Goal: Information Seeking & Learning: Learn about a topic

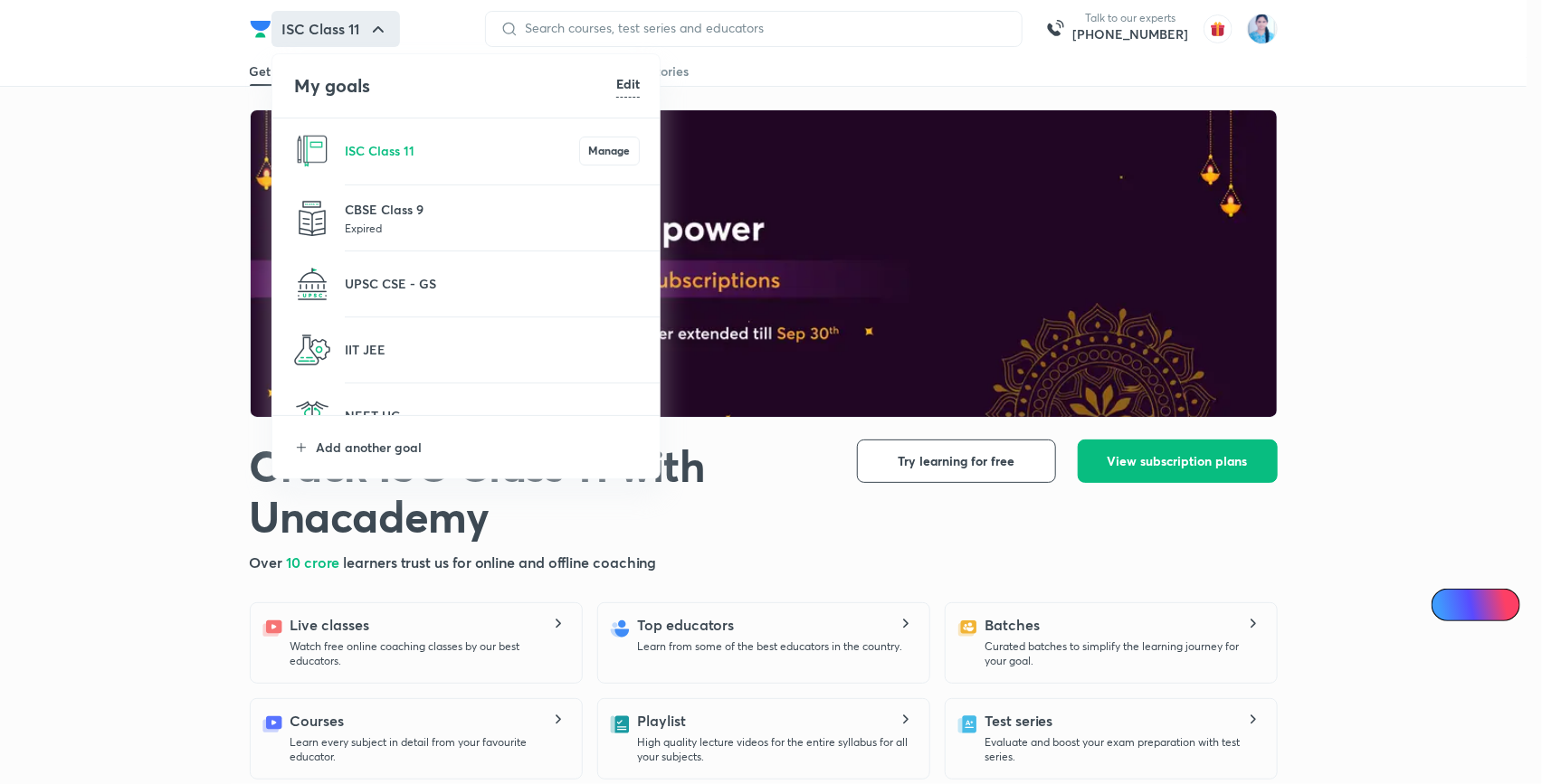
click at [402, 457] on li "Add another goal" at bounding box center [467, 447] width 389 height 62
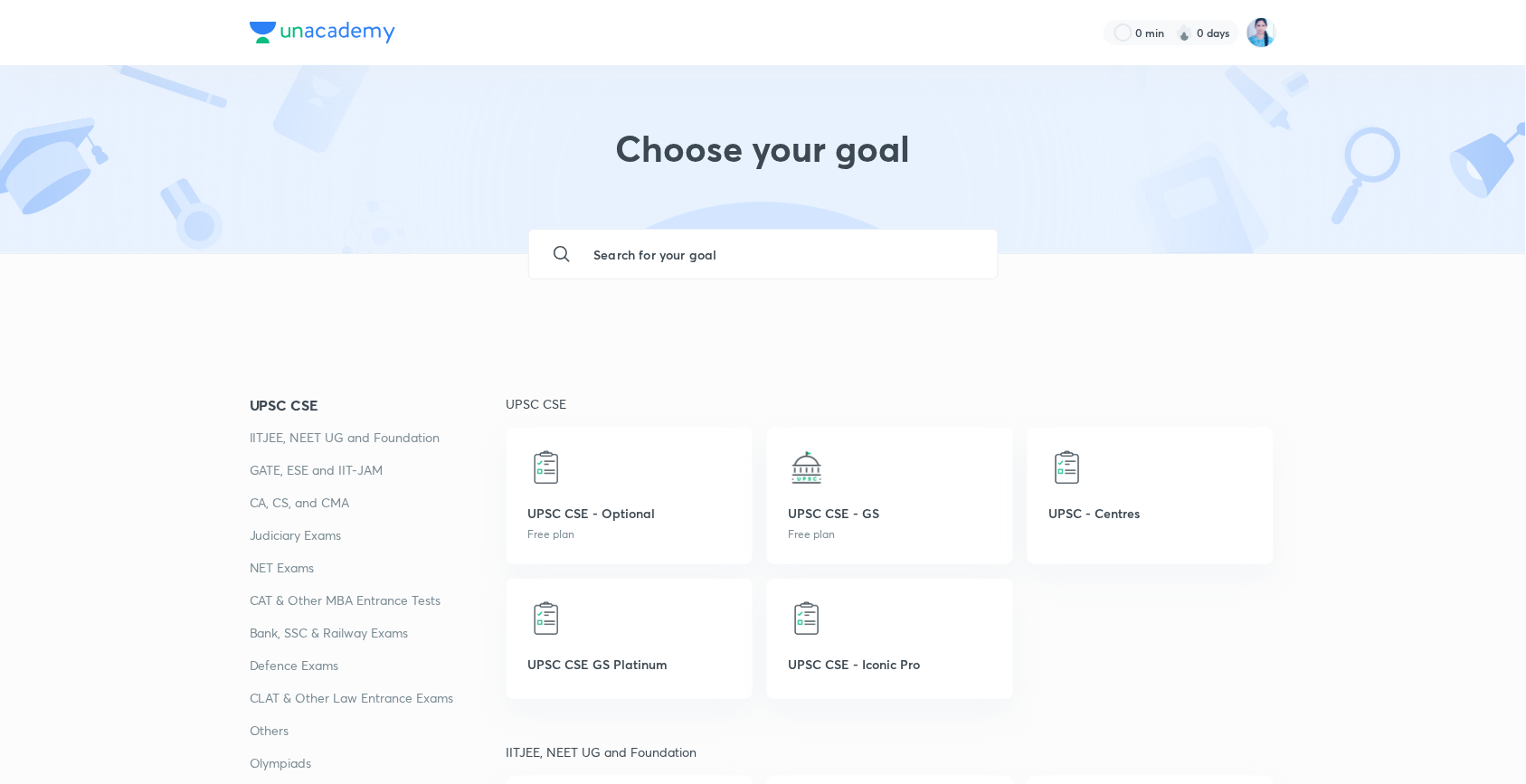
click at [613, 245] on input "text" at bounding box center [781, 255] width 403 height 49
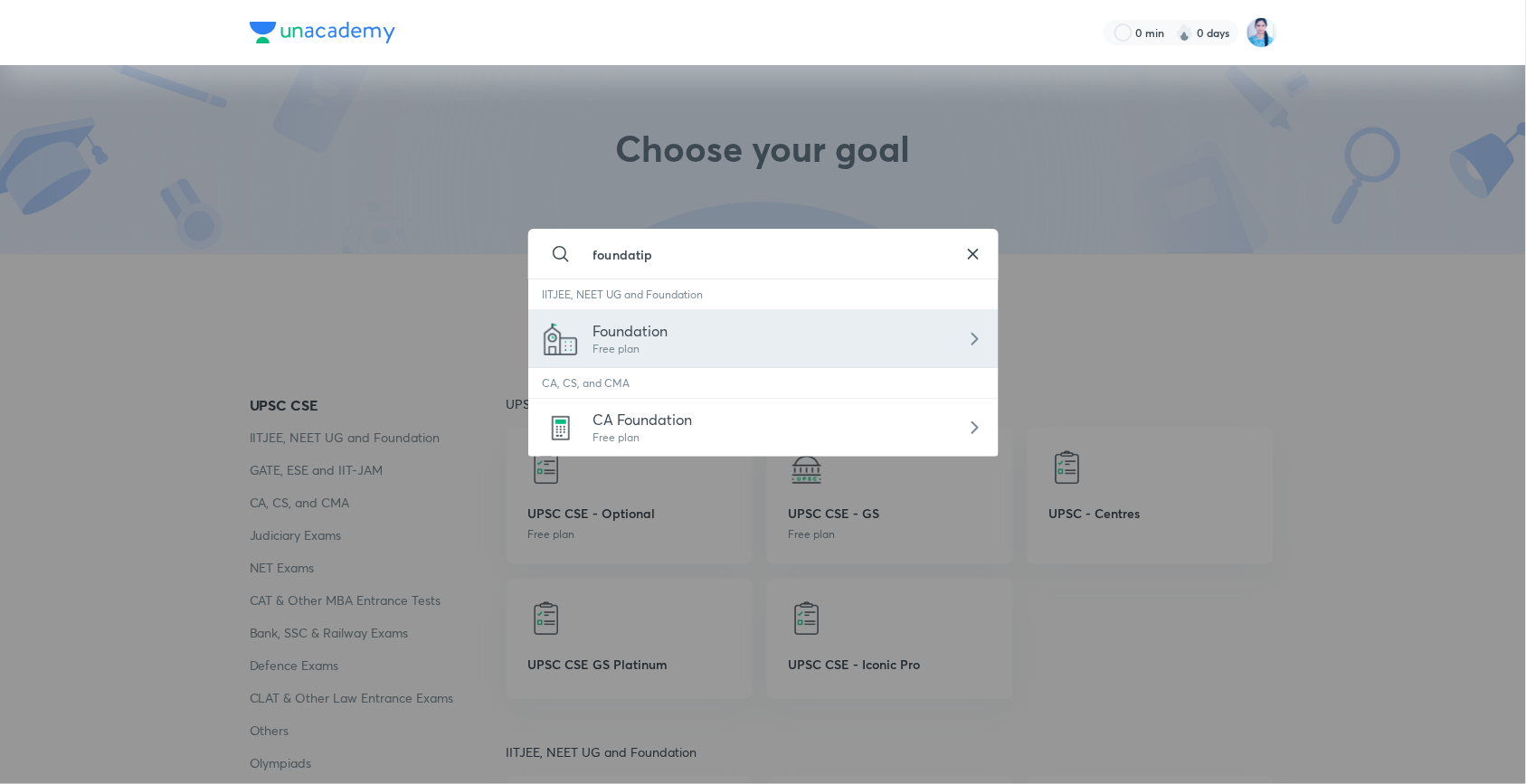
click at [643, 339] on span "Foundation" at bounding box center [631, 330] width 75 height 19
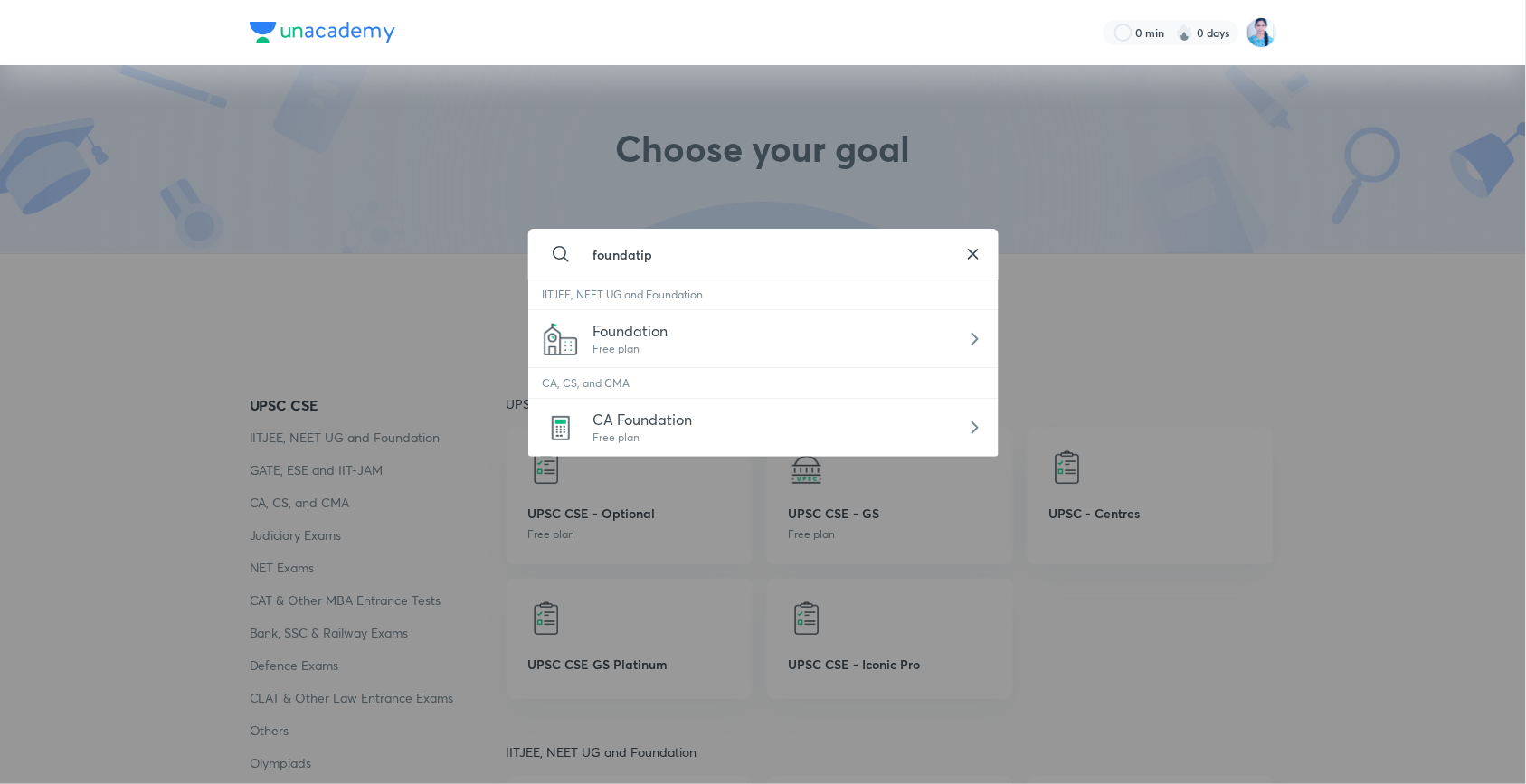
type input "Foundation"
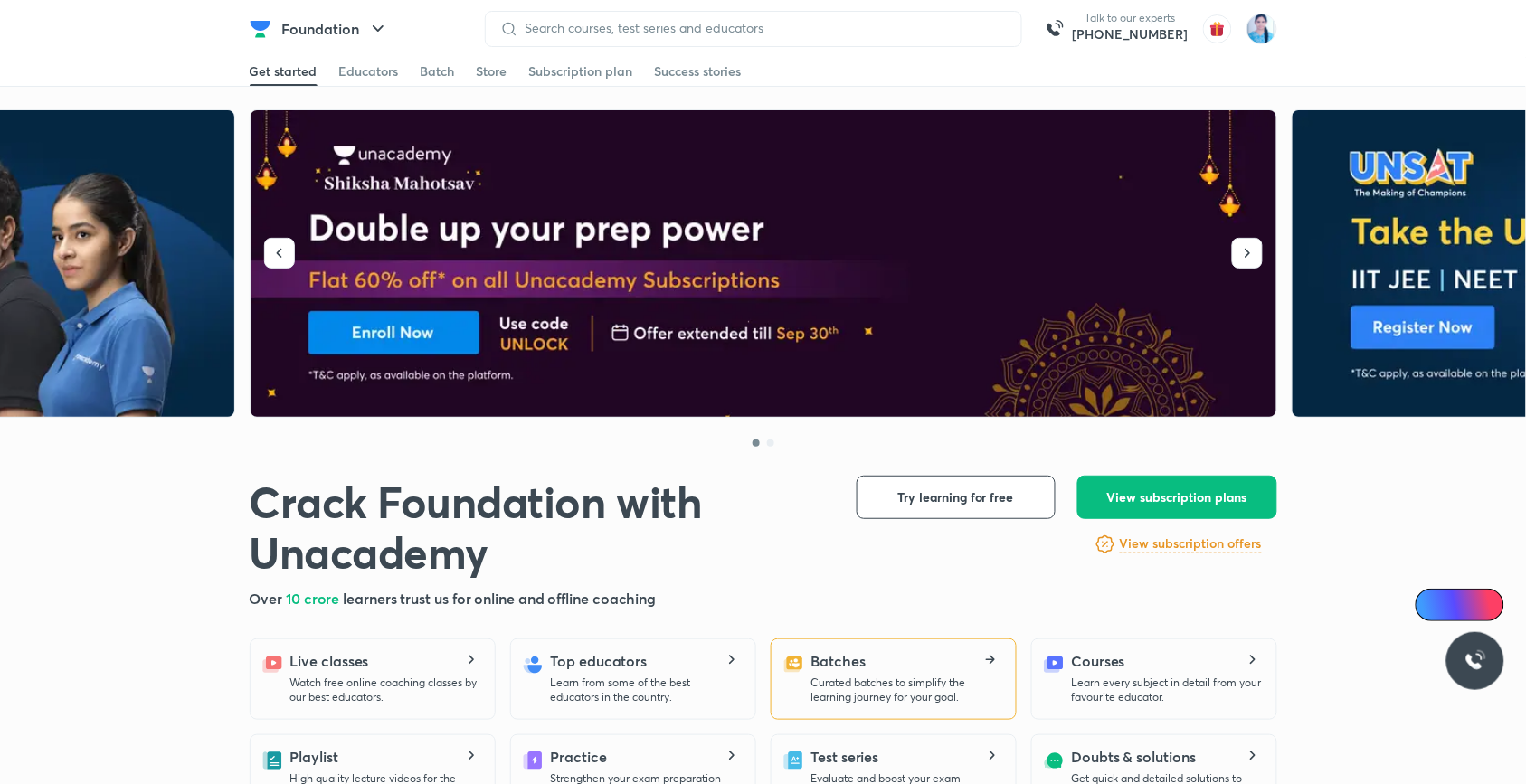
click at [886, 695] on p "Curated batches to simplify the learning journey for your goal." at bounding box center [906, 691] width 190 height 29
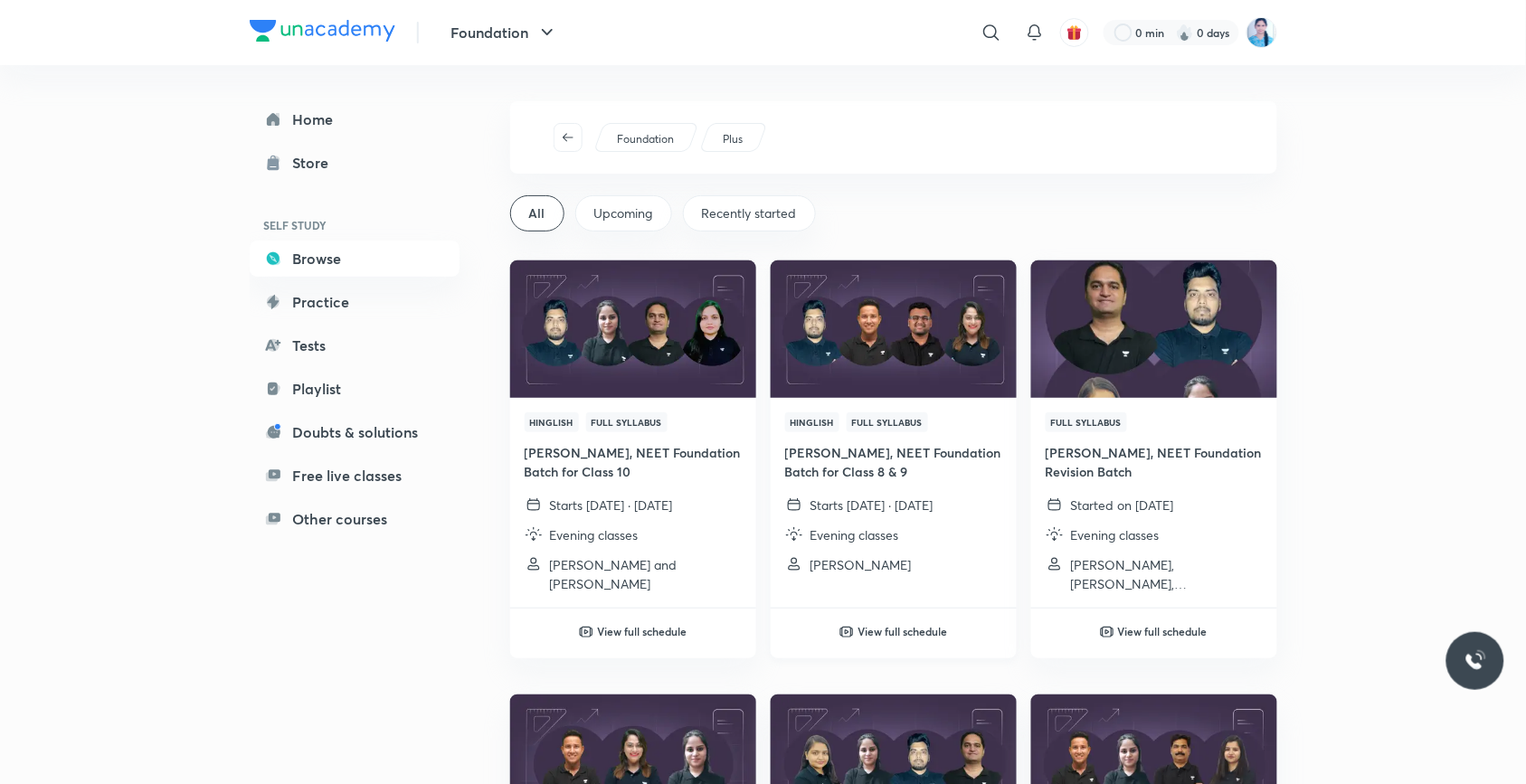
click at [957, 367] on img at bounding box center [894, 329] width 251 height 141
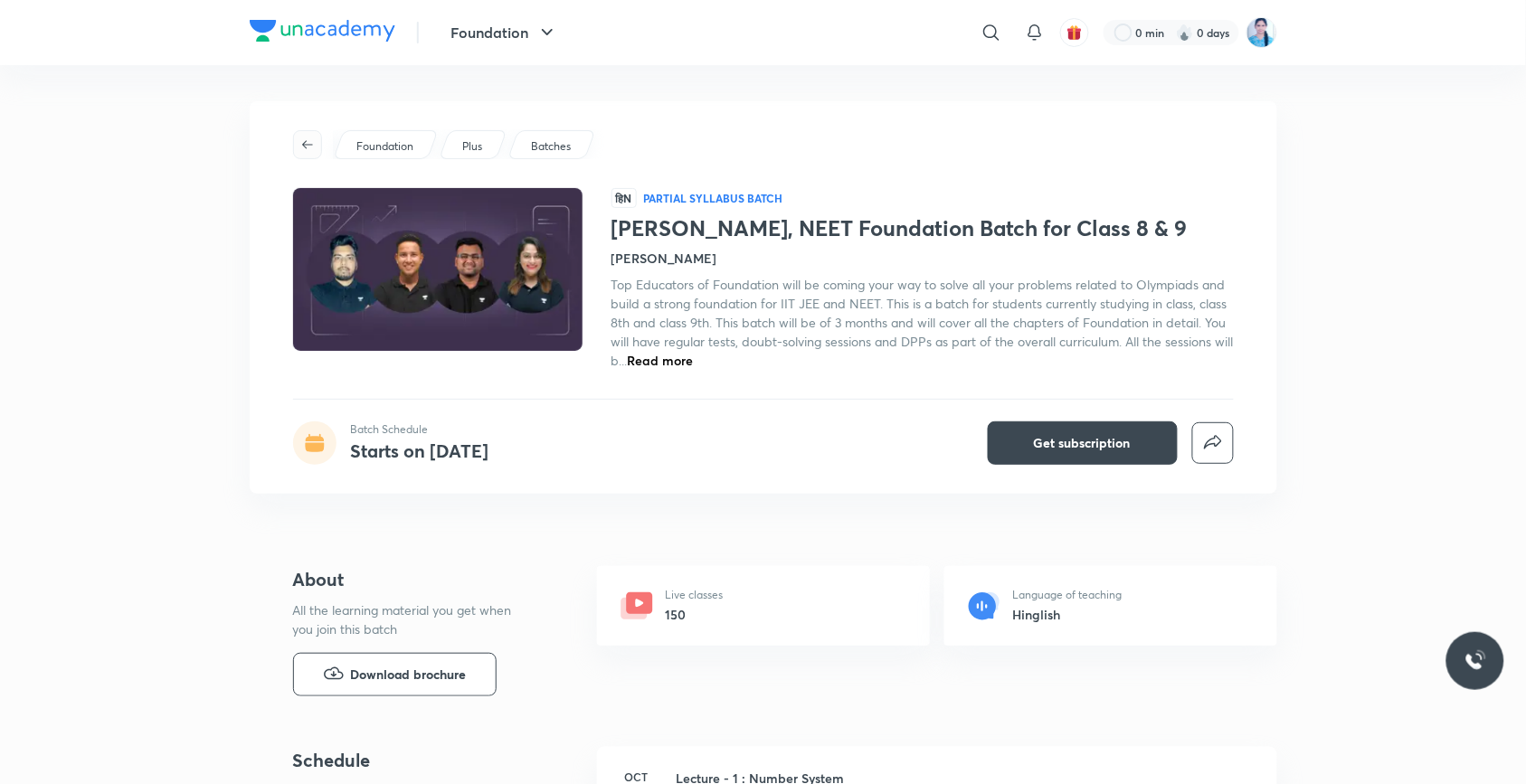
click at [304, 149] on icon "button" at bounding box center [308, 145] width 15 height 15
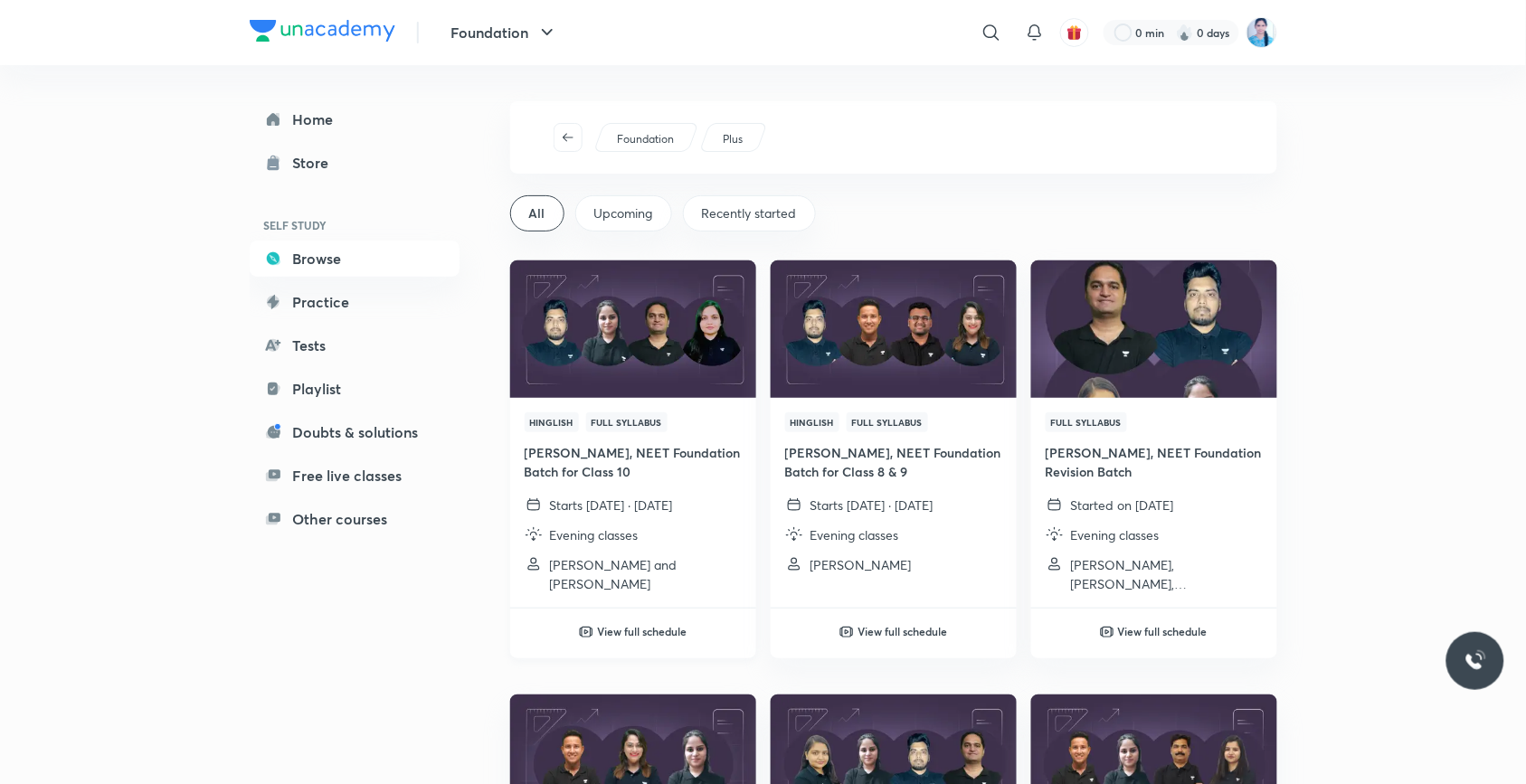
click at [674, 312] on img at bounding box center [632, 329] width 251 height 141
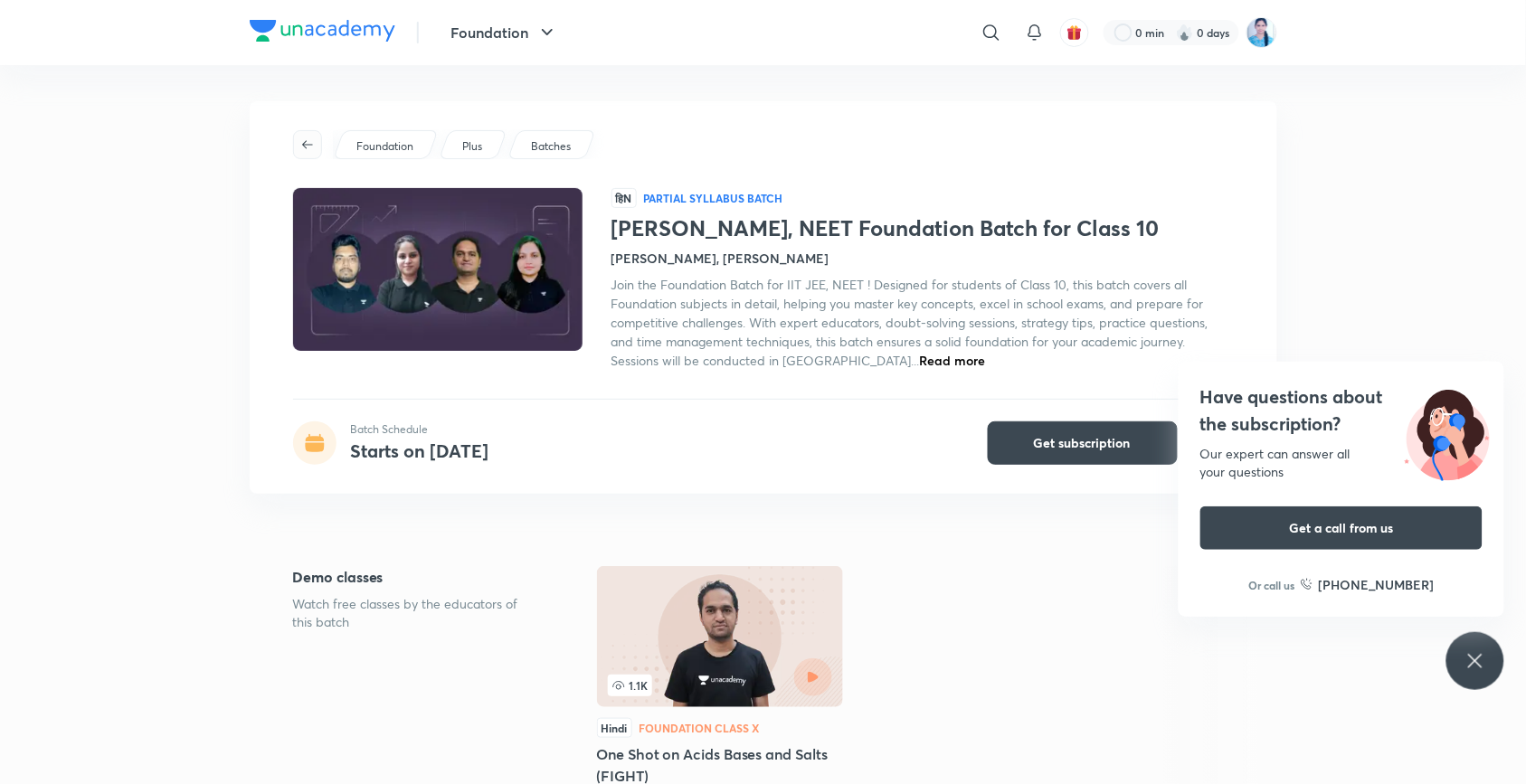
click at [300, 141] on icon "button" at bounding box center [308, 145] width 15 height 15
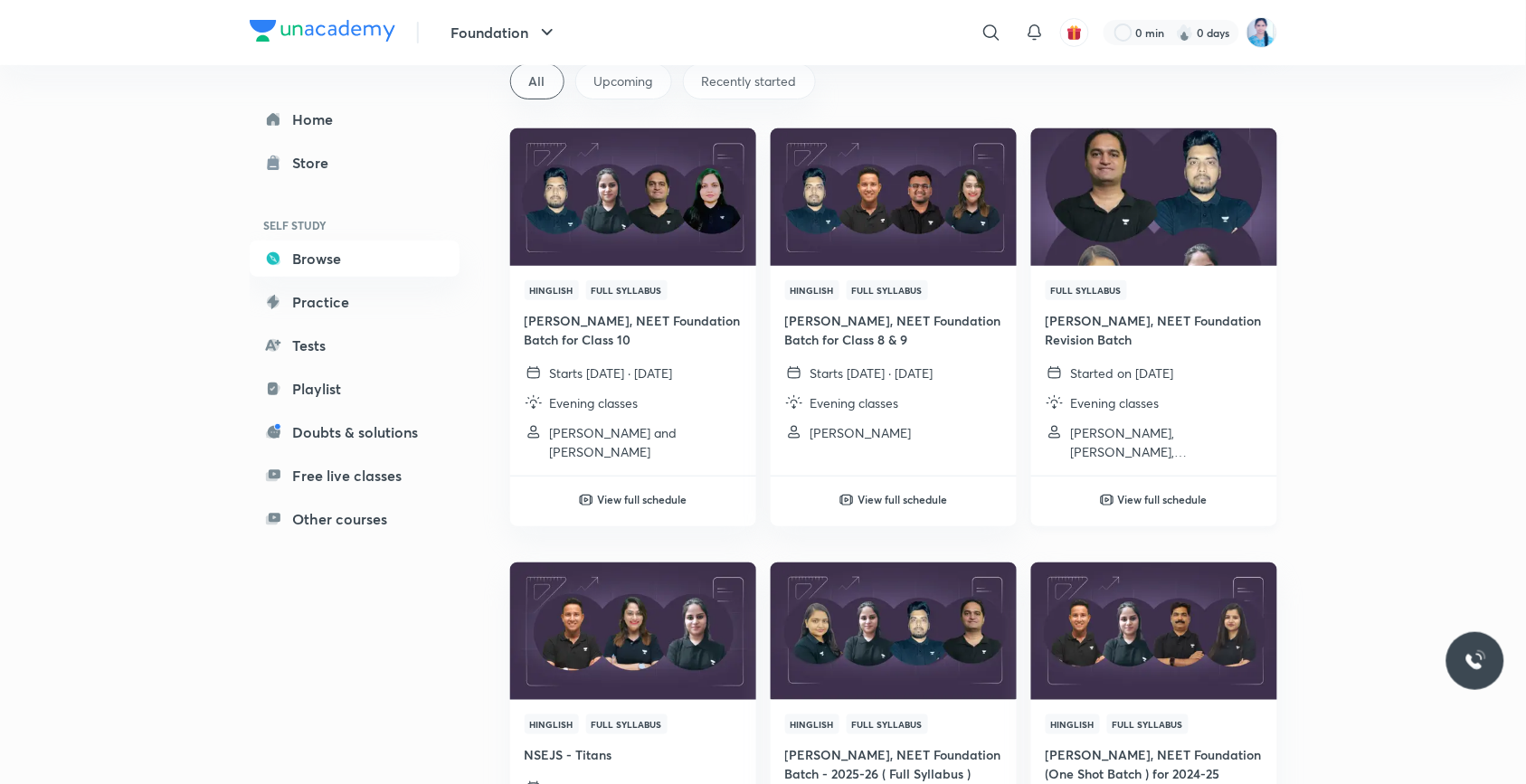
scroll to position [181, 0]
